Goal: Transaction & Acquisition: Purchase product/service

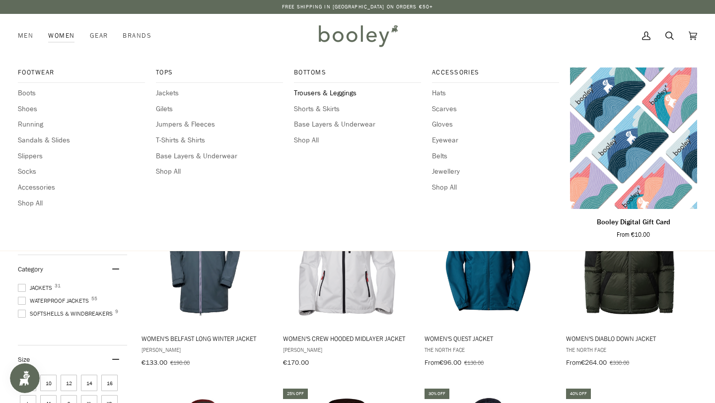
click at [346, 90] on span "Trousers & Leggings" at bounding box center [357, 93] width 127 height 11
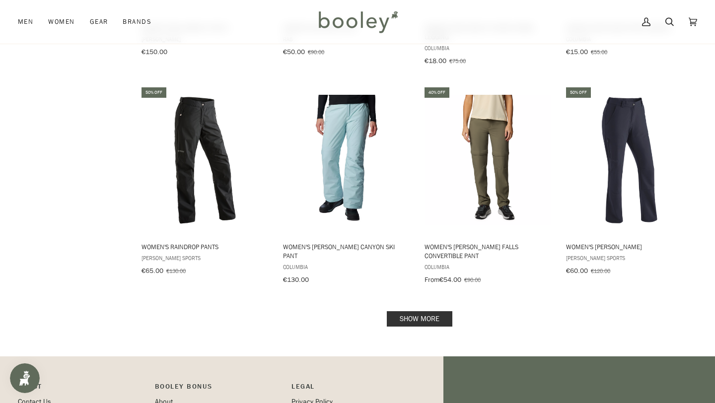
scroll to position [940, 0]
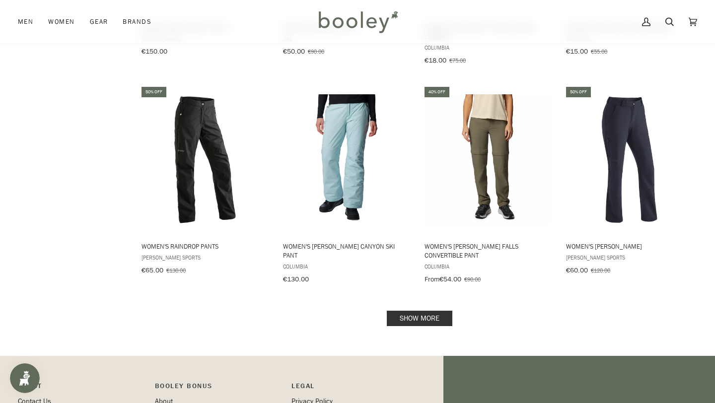
click at [426, 312] on link "Show more" at bounding box center [420, 318] width 66 height 15
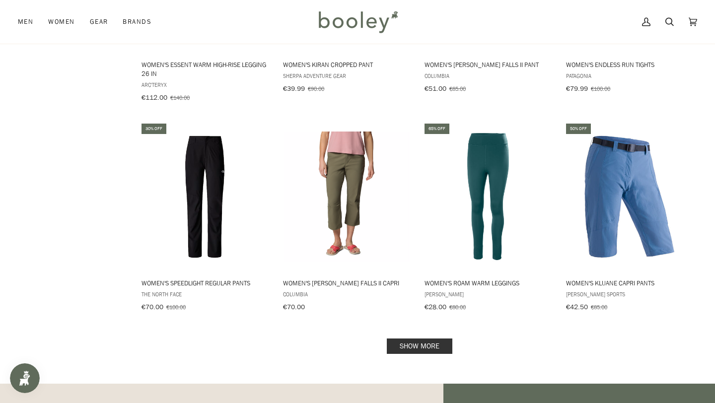
scroll to position [2017, 0]
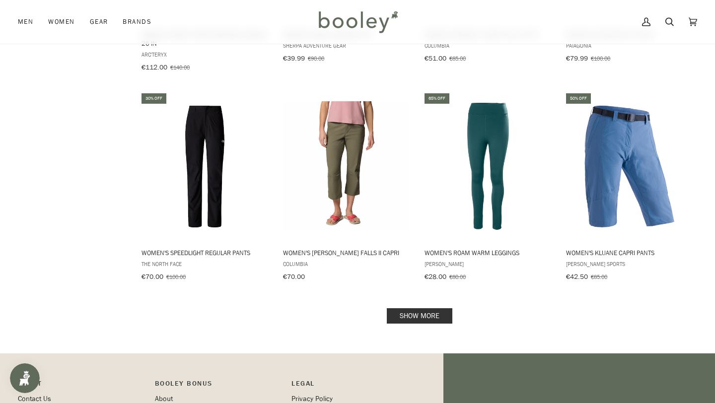
click at [430, 308] on link "Show more" at bounding box center [420, 315] width 66 height 15
